Goal: Information Seeking & Learning: Check status

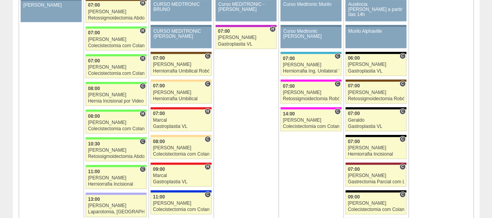
scroll to position [934, 0]
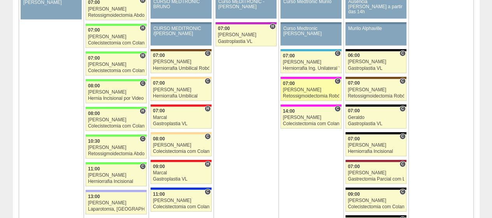
click at [301, 93] on div "Retossigmoidectomia Robótica" at bounding box center [311, 95] width 56 height 5
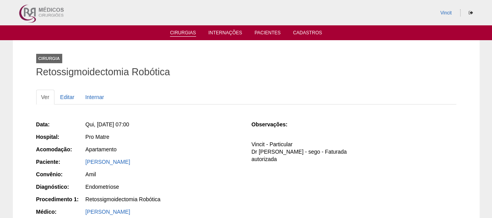
click at [172, 33] on link "Cirurgias" at bounding box center [183, 33] width 26 height 7
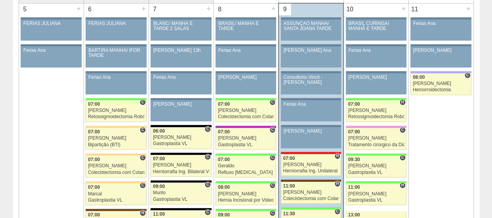
scroll to position [506, 0]
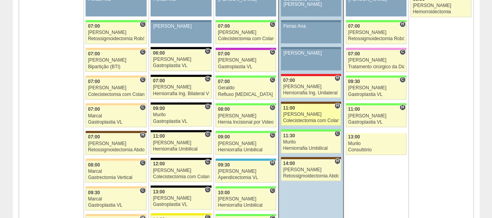
click at [298, 112] on div "[PERSON_NAME]" at bounding box center [311, 114] width 56 height 5
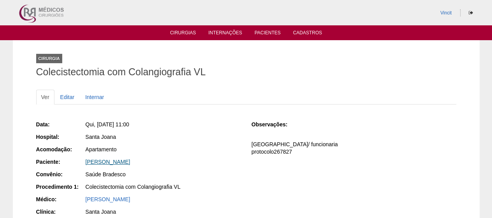
click at [130, 158] on link "[PERSON_NAME]" at bounding box center [108, 161] width 45 height 6
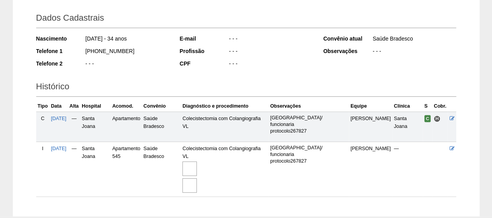
scroll to position [135, 0]
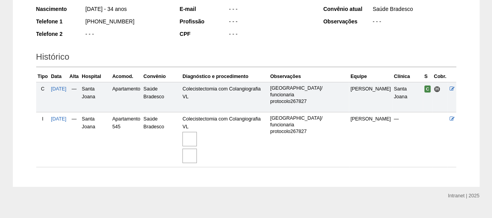
click at [197, 132] on img at bounding box center [190, 139] width 14 height 14
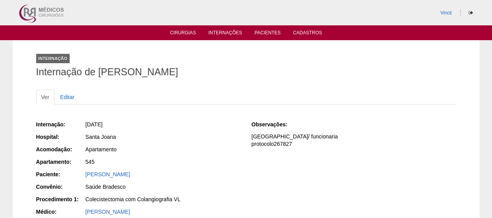
drag, startPoint x: 253, startPoint y: 70, endPoint x: 100, endPoint y: 68, distance: 153.4
click at [100, 68] on h1 "Internação de [PERSON_NAME]" at bounding box center [246, 72] width 420 height 10
copy h1 "[PERSON_NAME]"
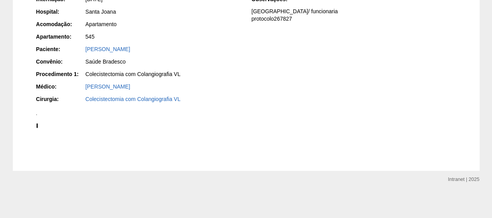
scroll to position [506, 0]
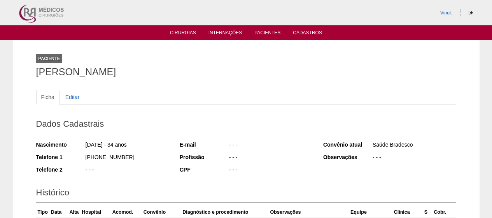
scroll to position [135, 0]
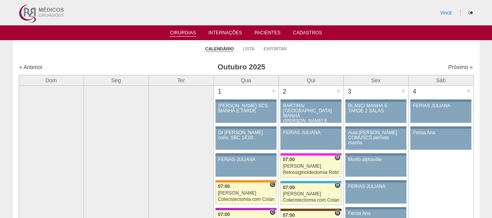
scroll to position [506, 0]
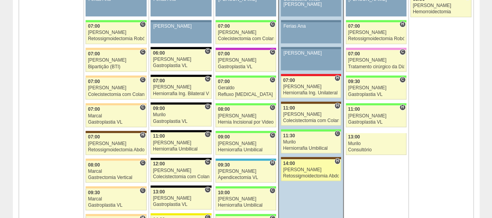
click at [327, 168] on div "[PERSON_NAME]" at bounding box center [311, 169] width 56 height 5
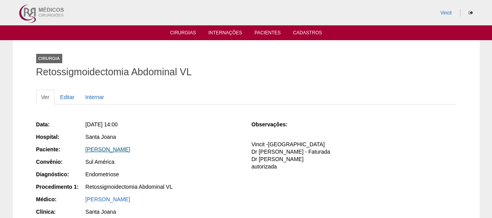
click at [130, 147] on link "[PERSON_NAME]" at bounding box center [108, 149] width 45 height 6
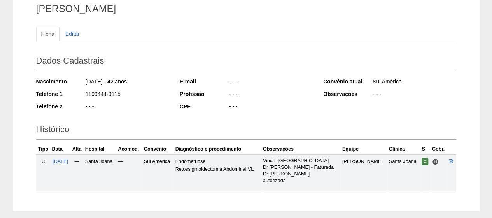
scroll to position [102, 0]
